Goal: Check status: Check status

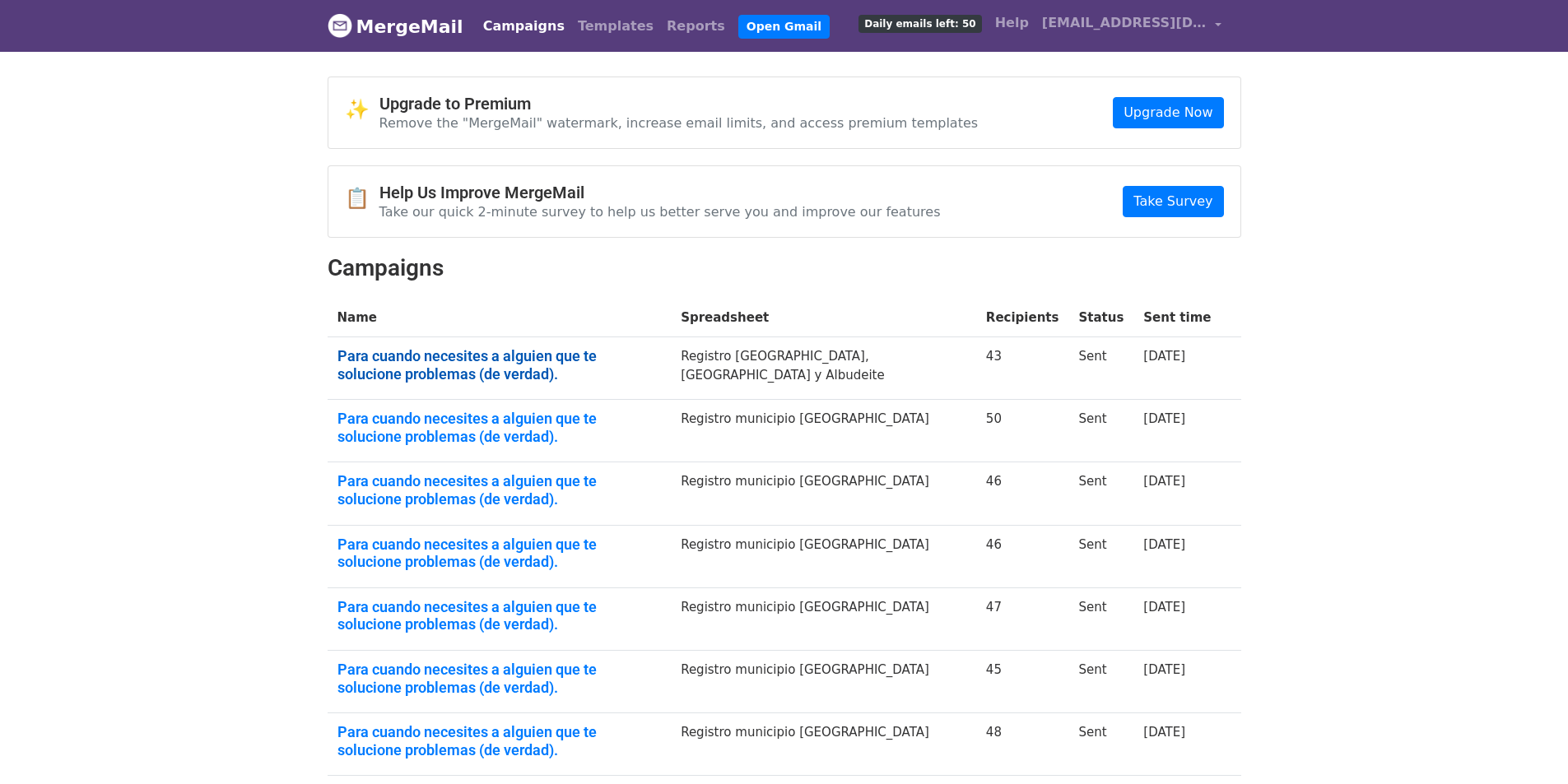
click at [441, 351] on link "Para cuando necesites a alguien que te solucione problemas (de verdad)." at bounding box center [499, 365] width 324 height 35
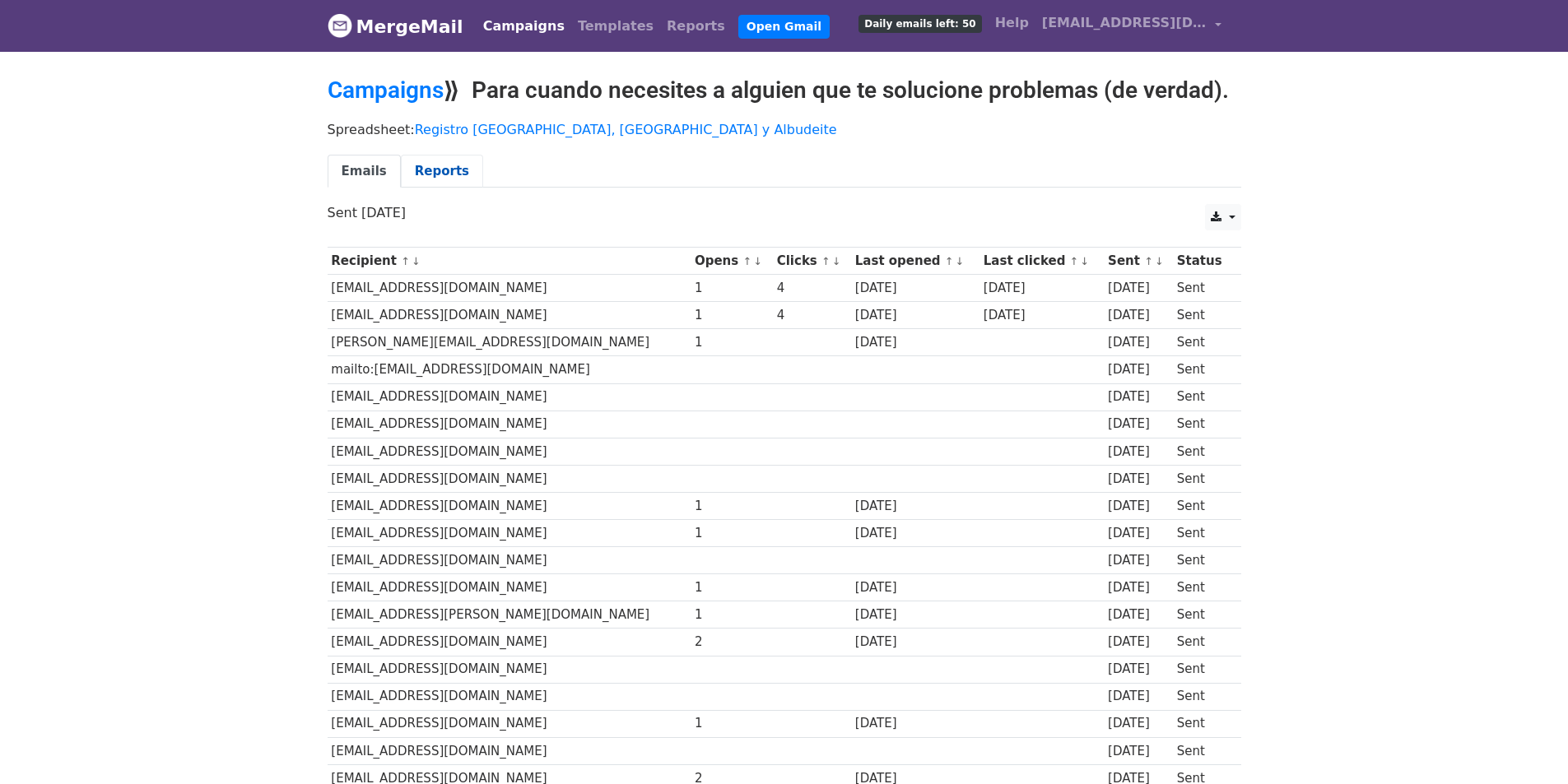
click at [436, 179] on link "Reports" at bounding box center [442, 171] width 82 height 34
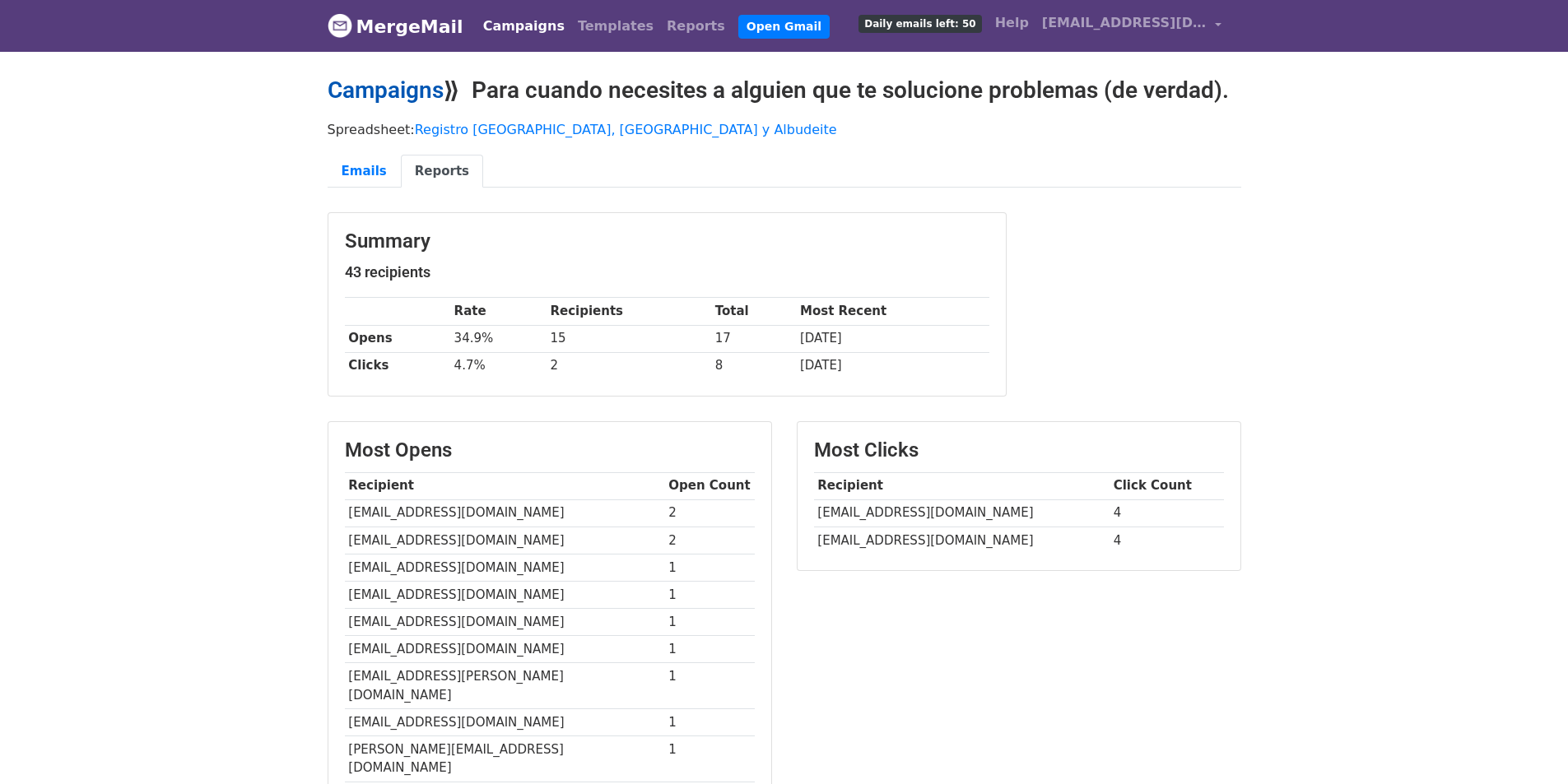
click at [398, 88] on link "Campaigns" at bounding box center [385, 90] width 116 height 27
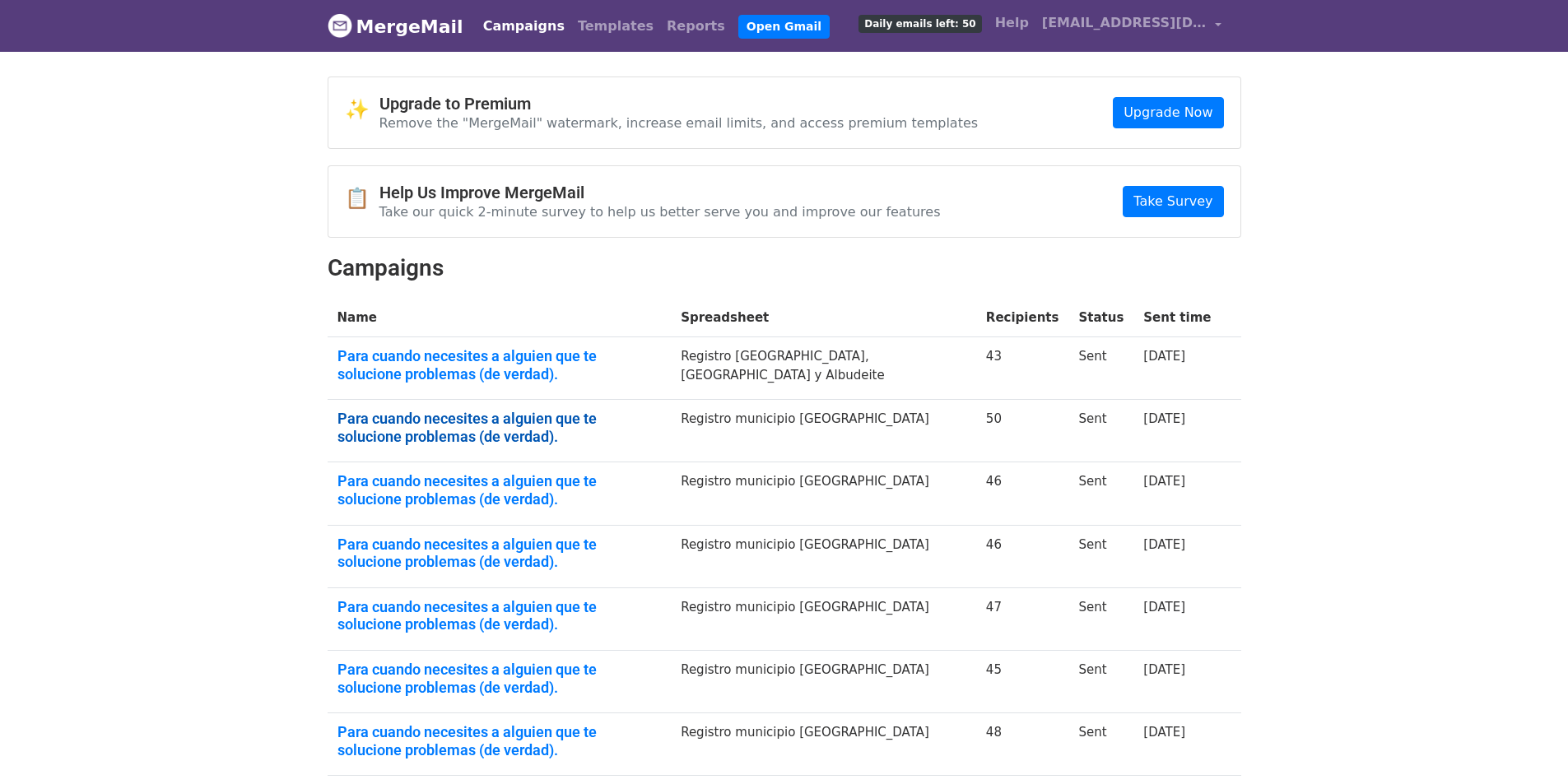
click at [661, 414] on link "Para cuando necesites a alguien que te solucione problemas (de verdad)." at bounding box center [499, 428] width 324 height 35
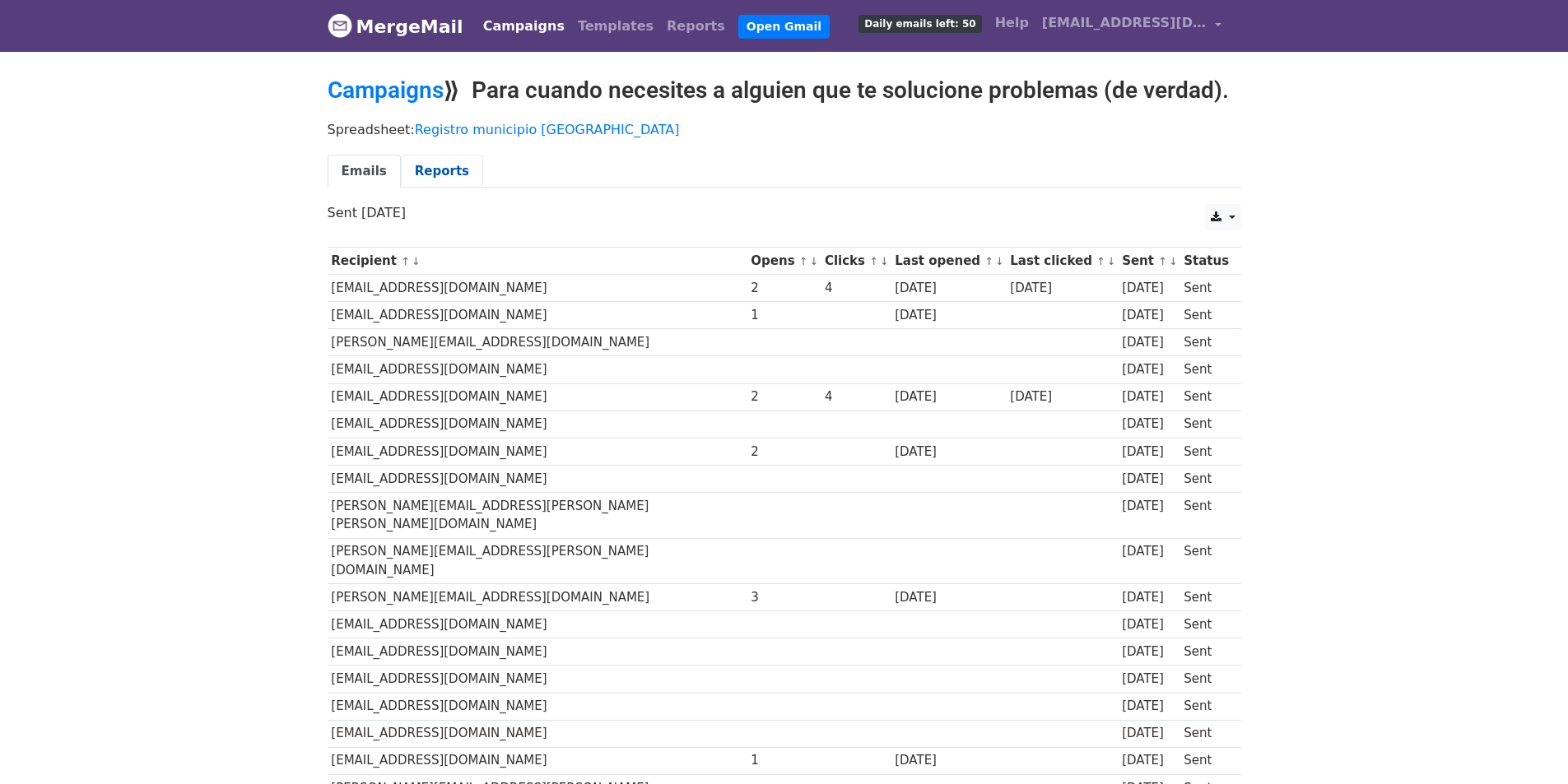
click at [428, 165] on link "Reports" at bounding box center [442, 171] width 82 height 34
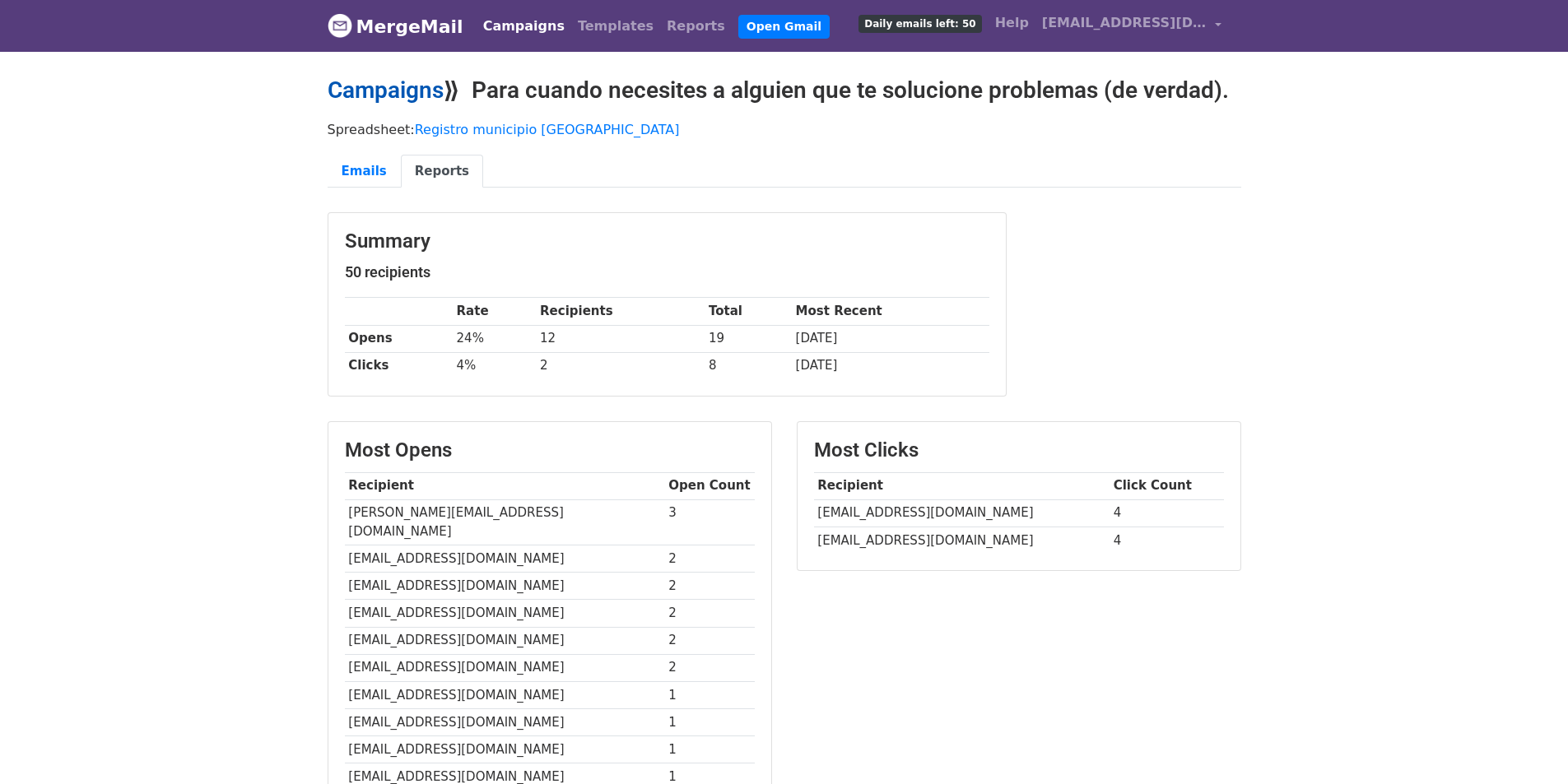
click at [384, 96] on link "Campaigns" at bounding box center [385, 90] width 116 height 27
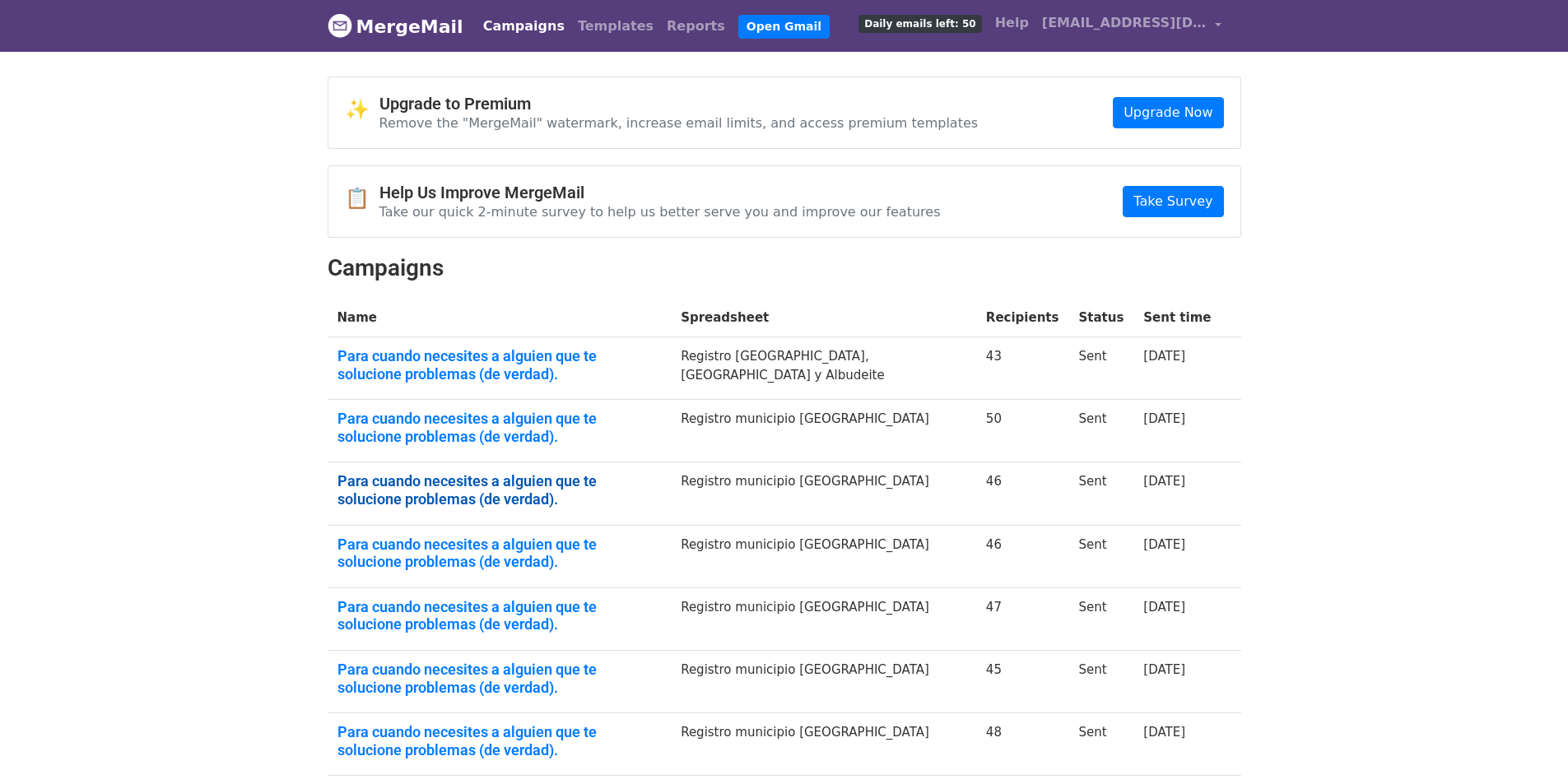
click at [566, 484] on link "Para cuando necesites a alguien que te solucione problemas (de verdad)." at bounding box center [499, 490] width 324 height 35
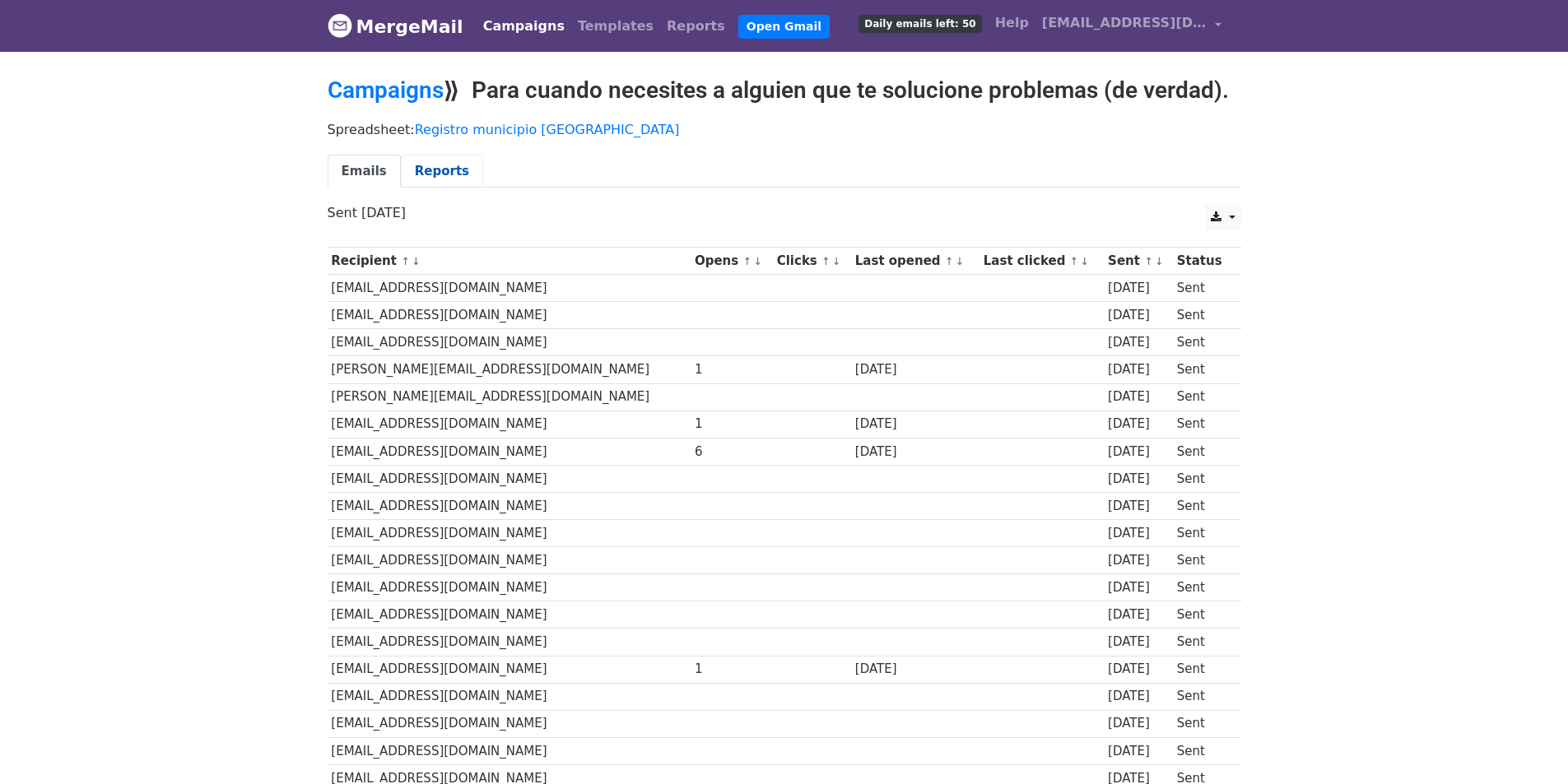
click at [435, 172] on link "Reports" at bounding box center [442, 171] width 82 height 34
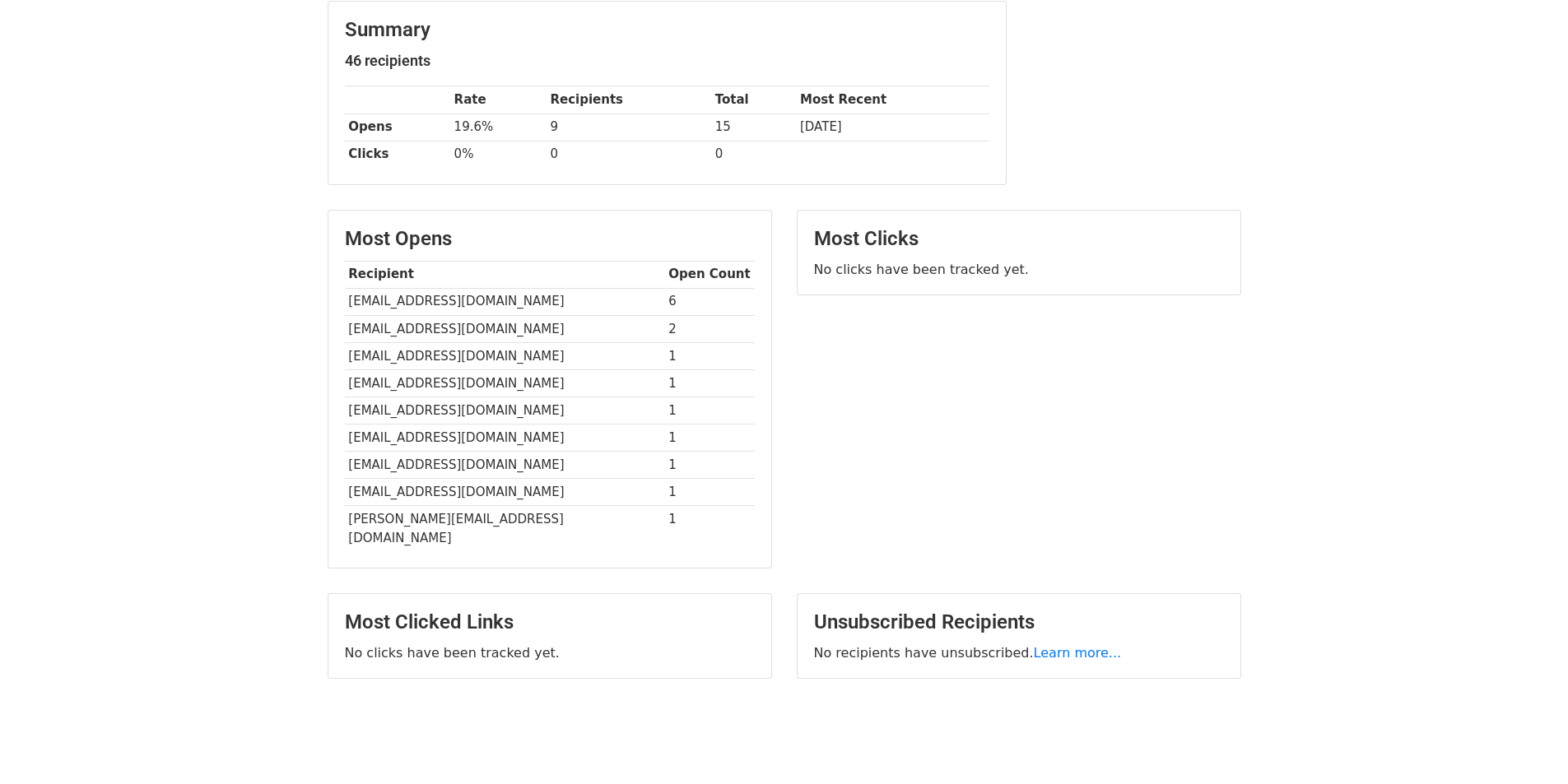
scroll to position [237, 0]
